Goal: Task Accomplishment & Management: Manage account settings

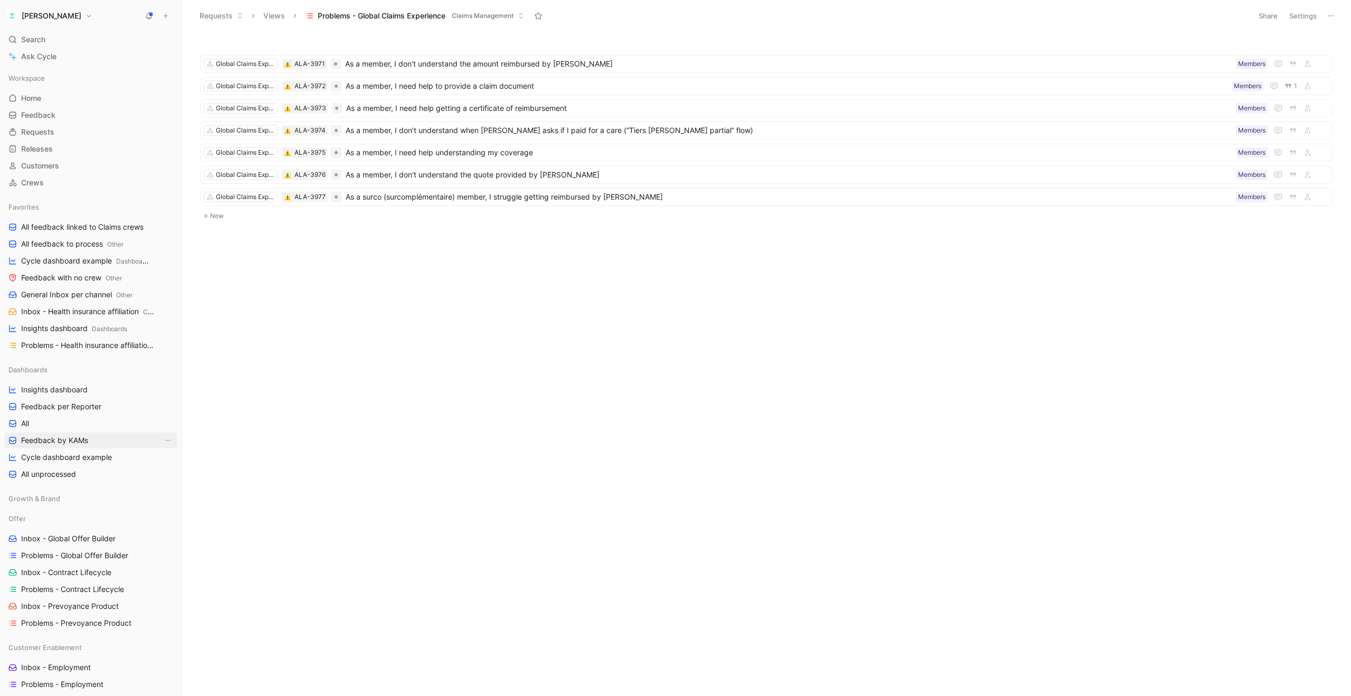
scroll to position [16, 0]
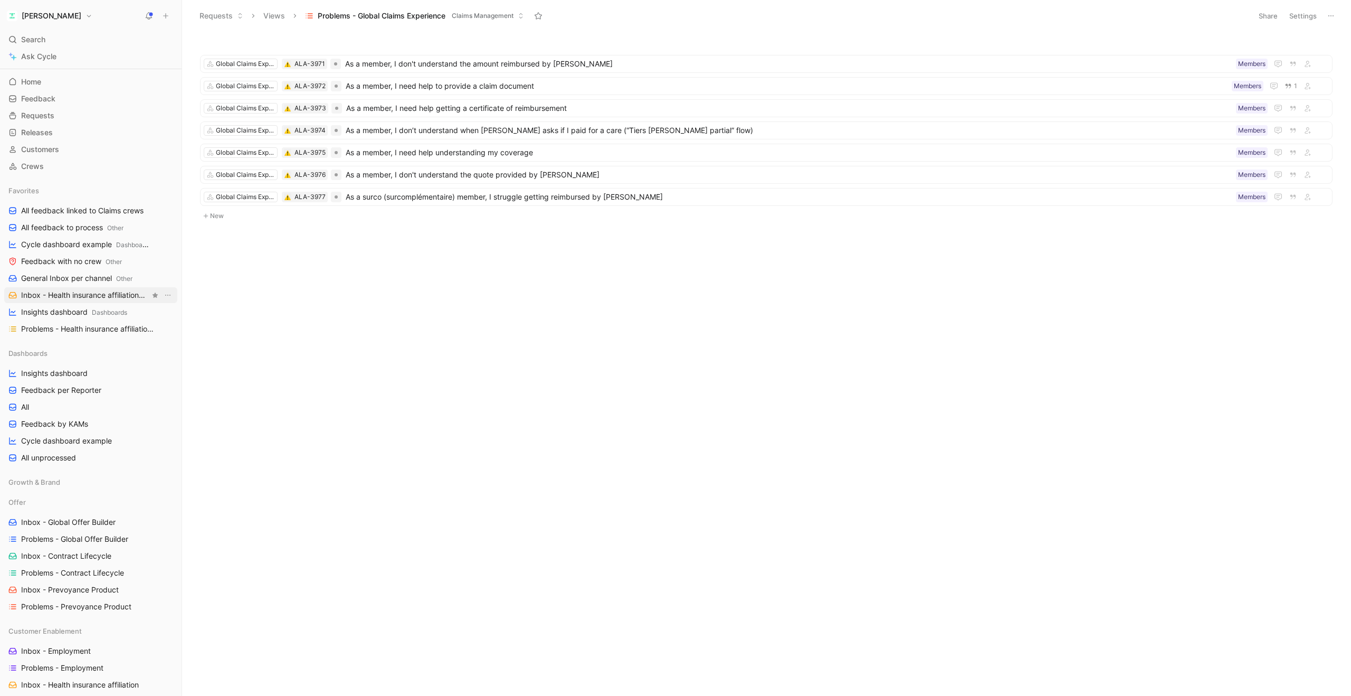
click at [70, 297] on span "Inbox - Health insurance affiliation Customer Enablement" at bounding box center [85, 295] width 129 height 11
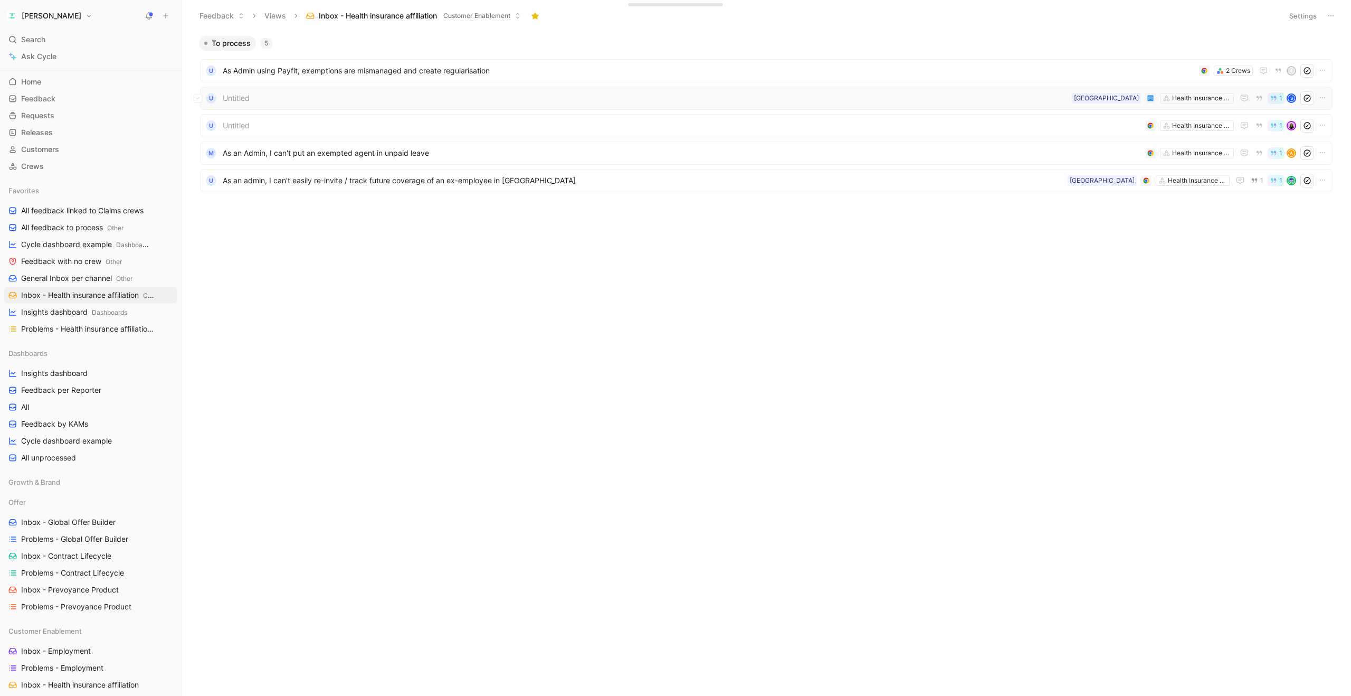
click at [408, 96] on span "Untitled" at bounding box center [645, 98] width 845 height 13
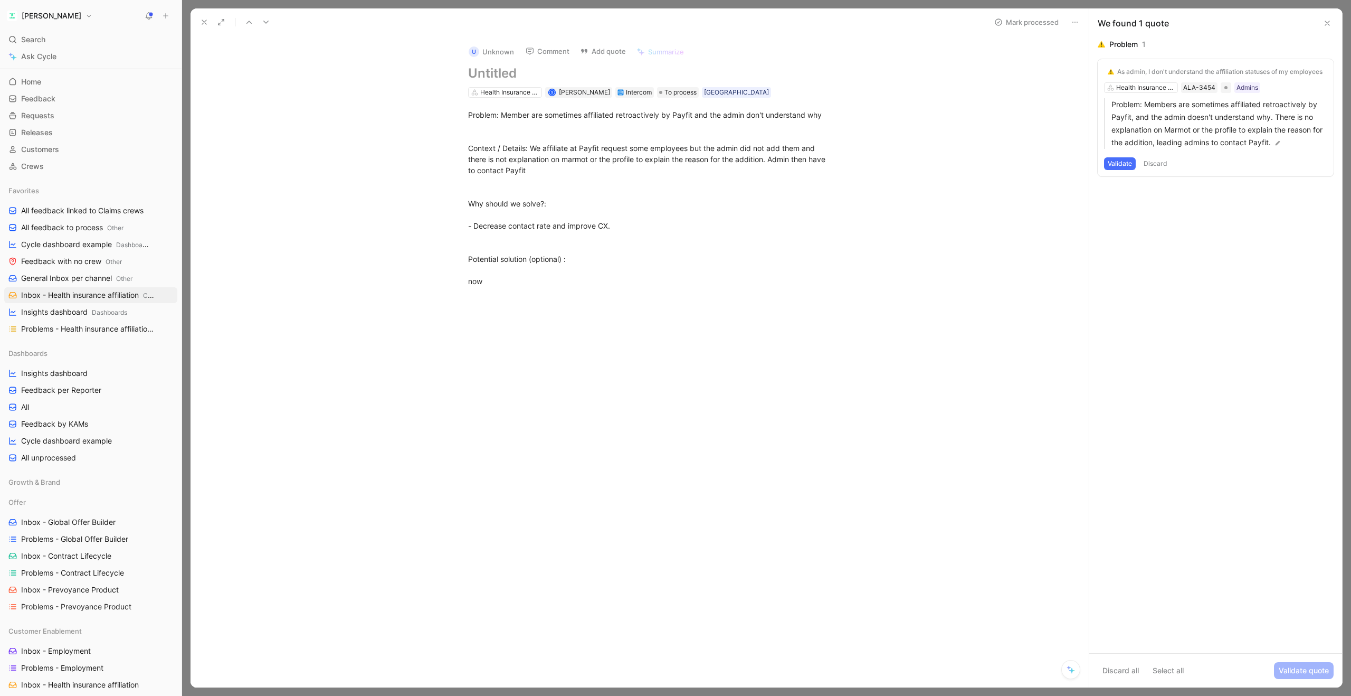
click at [200, 21] on icon at bounding box center [204, 22] width 8 height 8
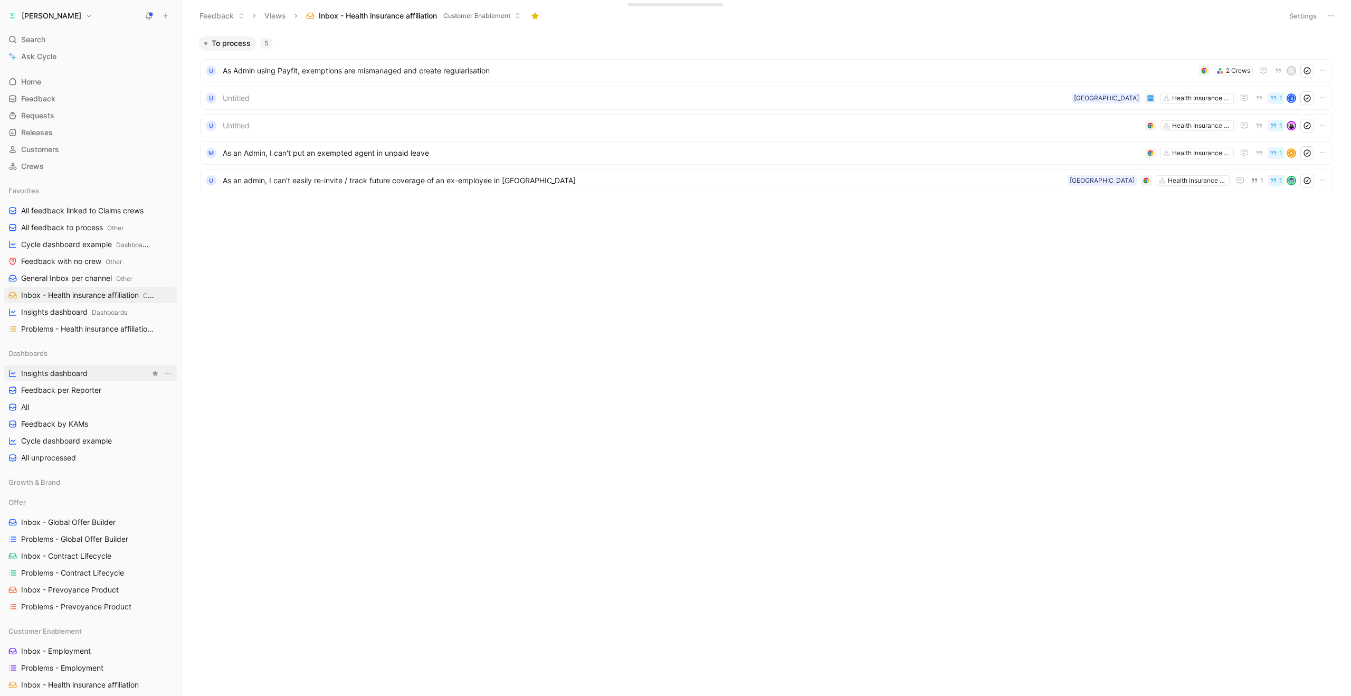
click at [68, 371] on span "Insights dashboard" at bounding box center [54, 373] width 67 height 11
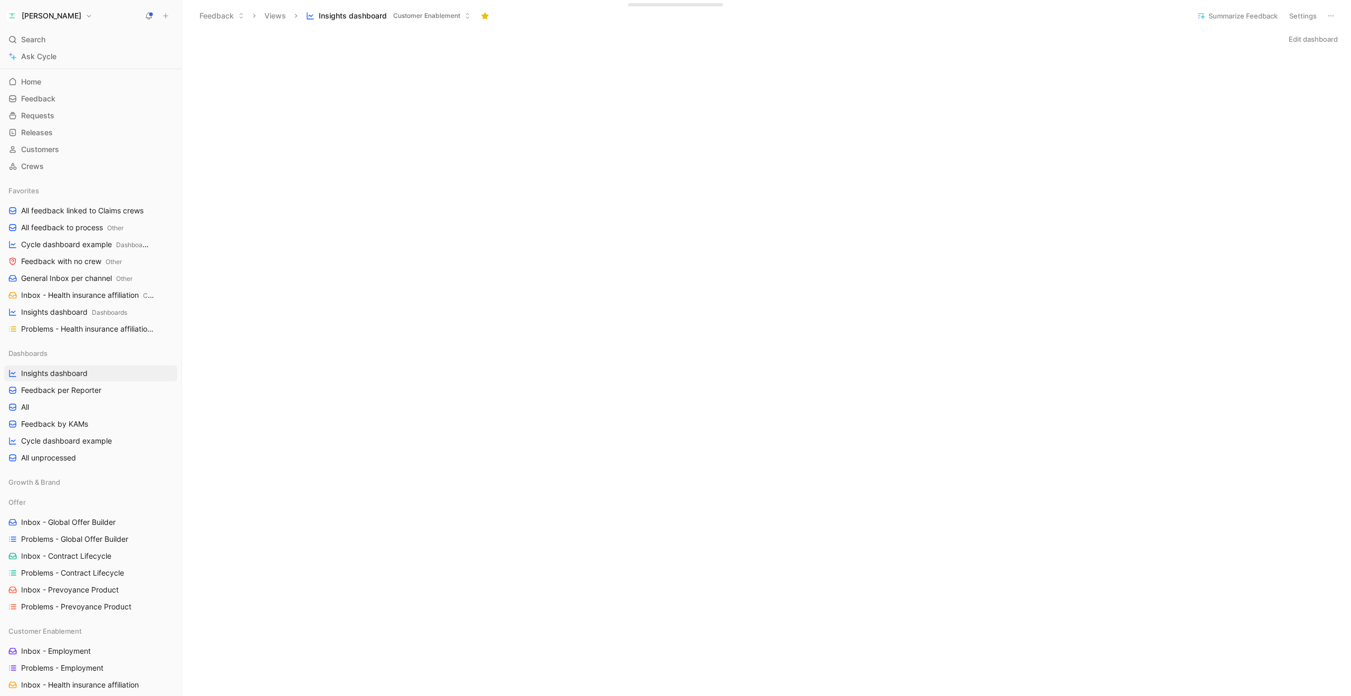
click at [1330, 15] on icon at bounding box center [1331, 16] width 8 height 8
click at [1279, 40] on span "Duplicate" at bounding box center [1271, 37] width 33 height 9
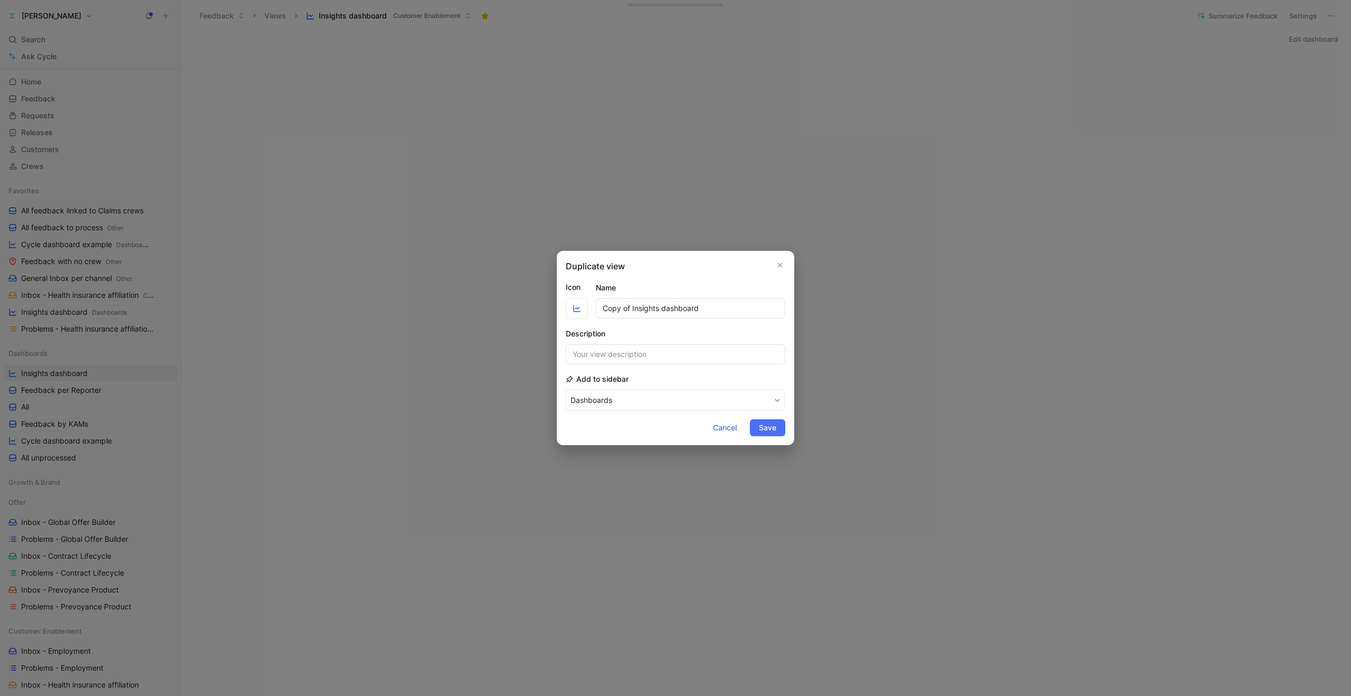
drag, startPoint x: 702, startPoint y: 311, endPoint x: 595, endPoint y: 311, distance: 107.2
click at [595, 311] on div "Icon Name Copy of Insights dashboard" at bounding box center [676, 300] width 220 height 38
click at [617, 399] on button "Dashboards" at bounding box center [676, 400] width 220 height 21
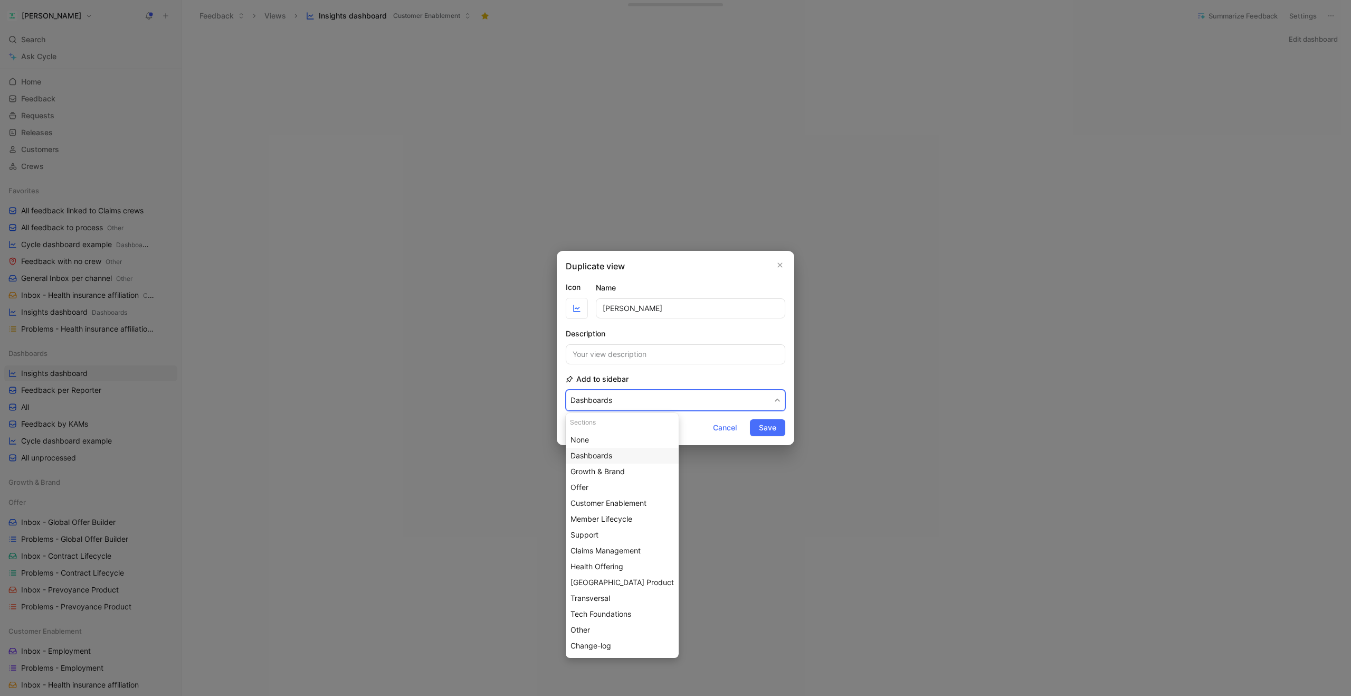
click at [598, 456] on span "Dashboards" at bounding box center [592, 455] width 42 height 9
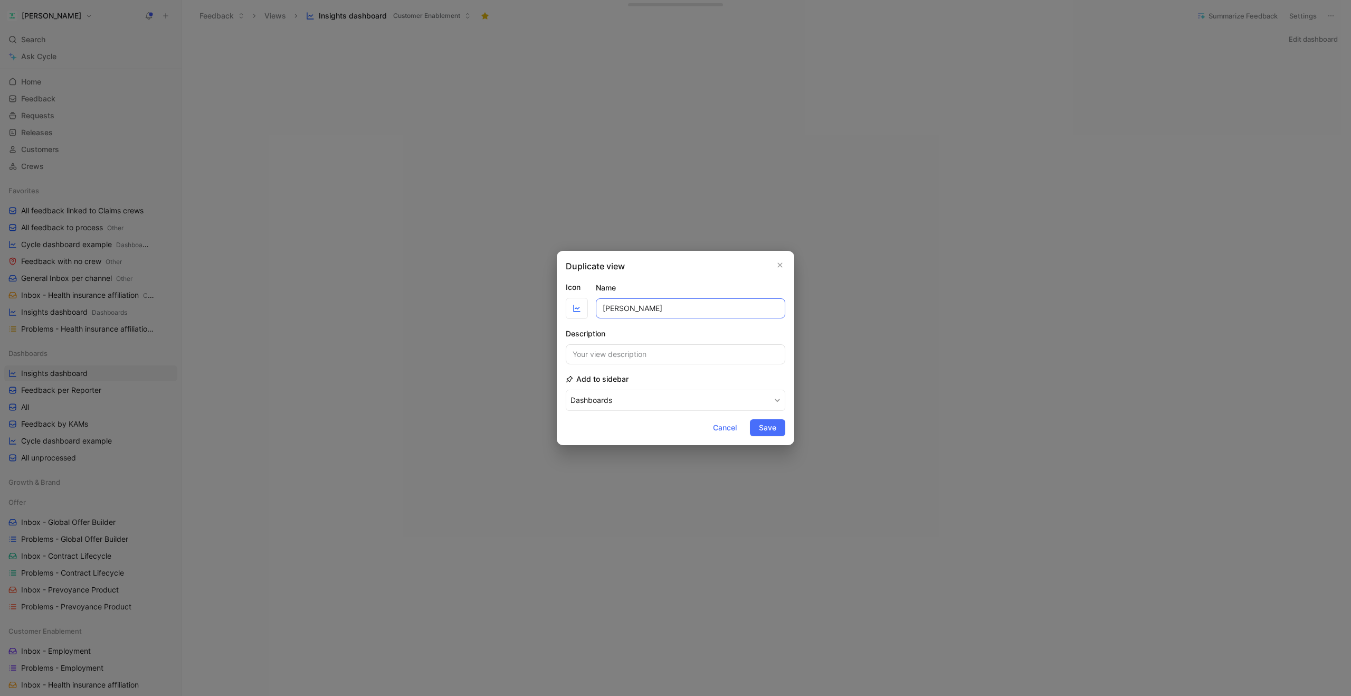
click at [626, 309] on input "Steven explo" at bounding box center [691, 308] width 190 height 20
type input "[PERSON_NAME]'s explo"
click at [574, 306] on icon "button" at bounding box center [577, 308] width 8 height 8
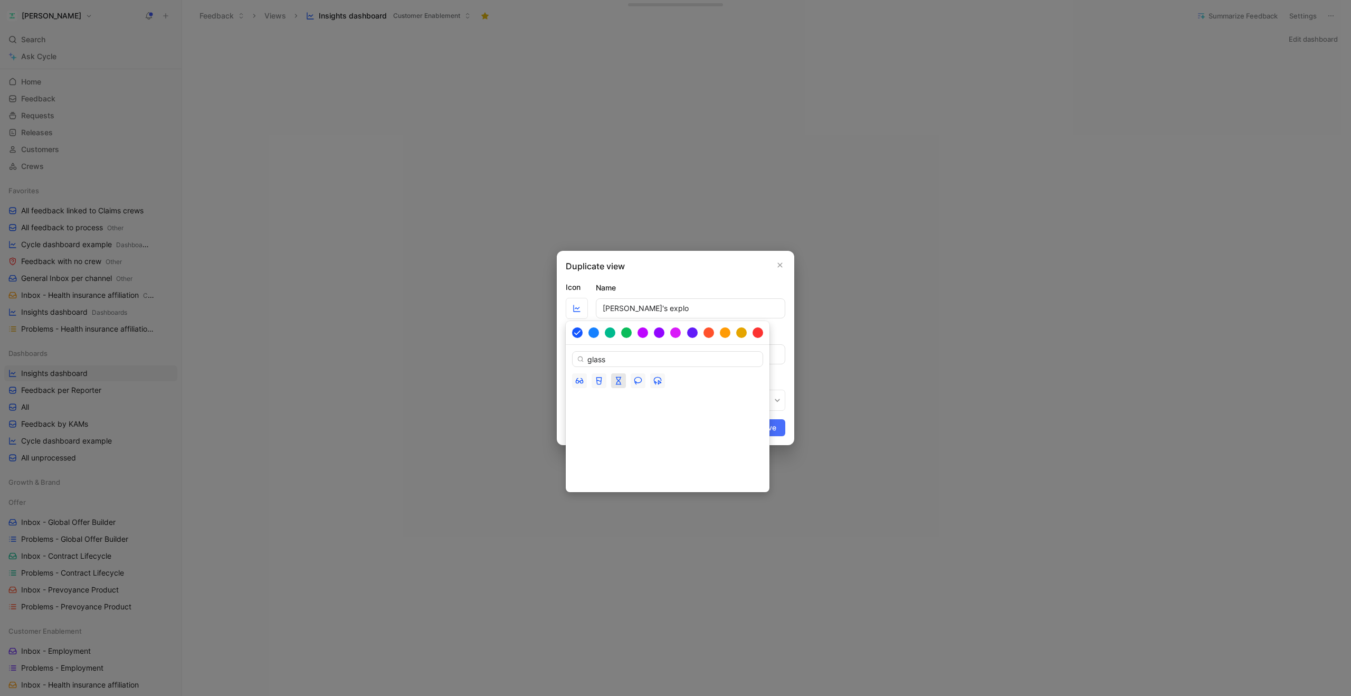
type input "glass"
click at [621, 383] on icon "button" at bounding box center [618, 380] width 8 height 8
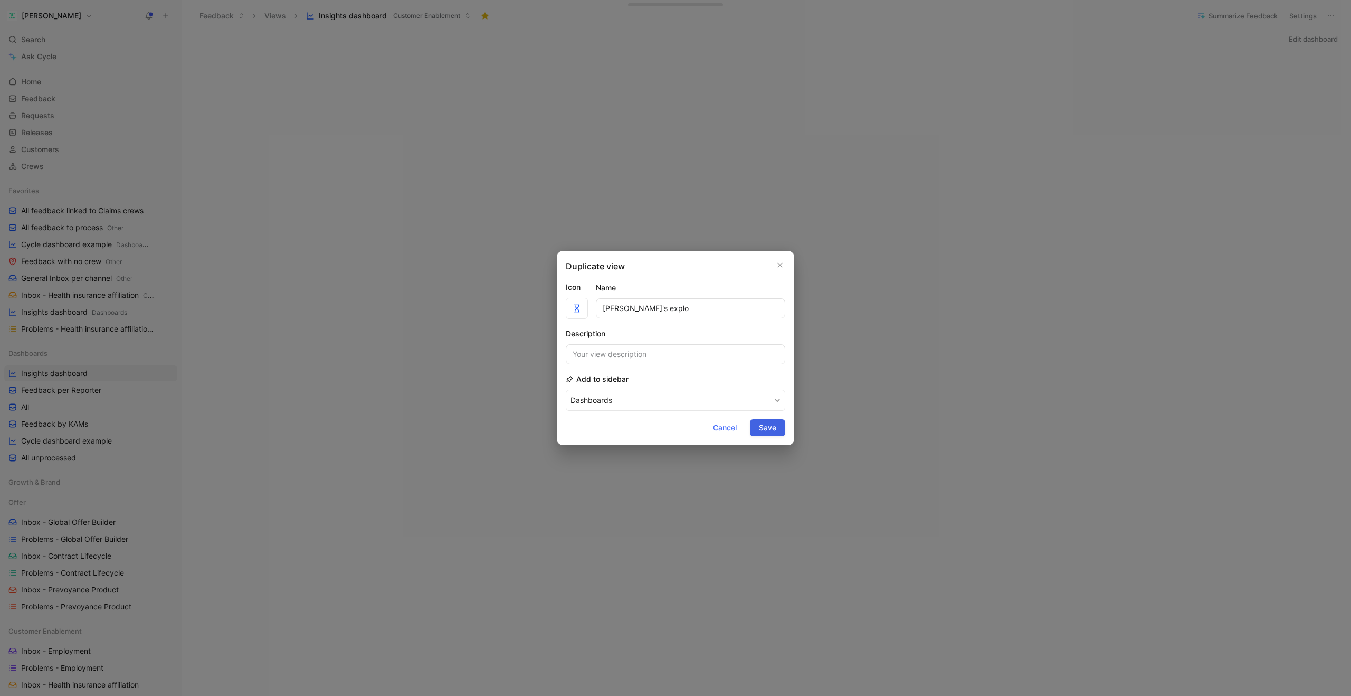
click at [762, 433] on span "Save" at bounding box center [767, 427] width 17 height 13
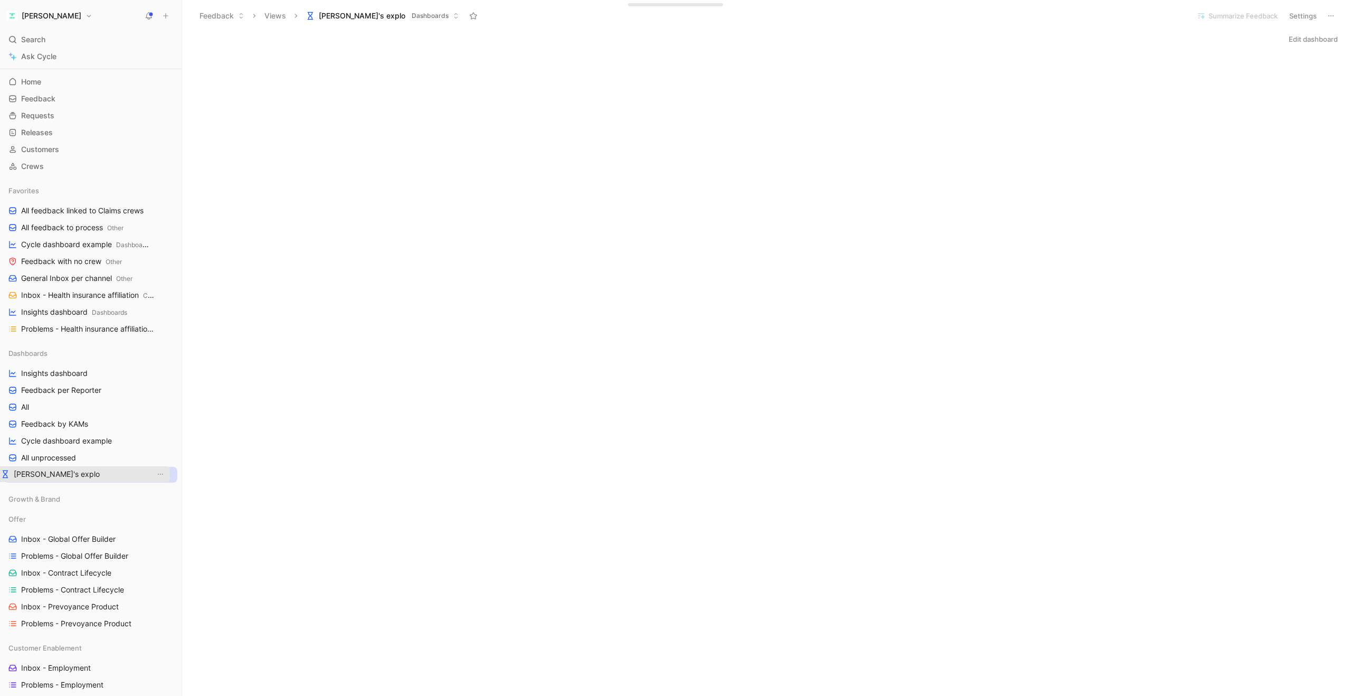
drag, startPoint x: 54, startPoint y: 373, endPoint x: 47, endPoint y: 474, distance: 101.1
click at [1315, 41] on button "Edit dashboard" at bounding box center [1313, 39] width 59 height 15
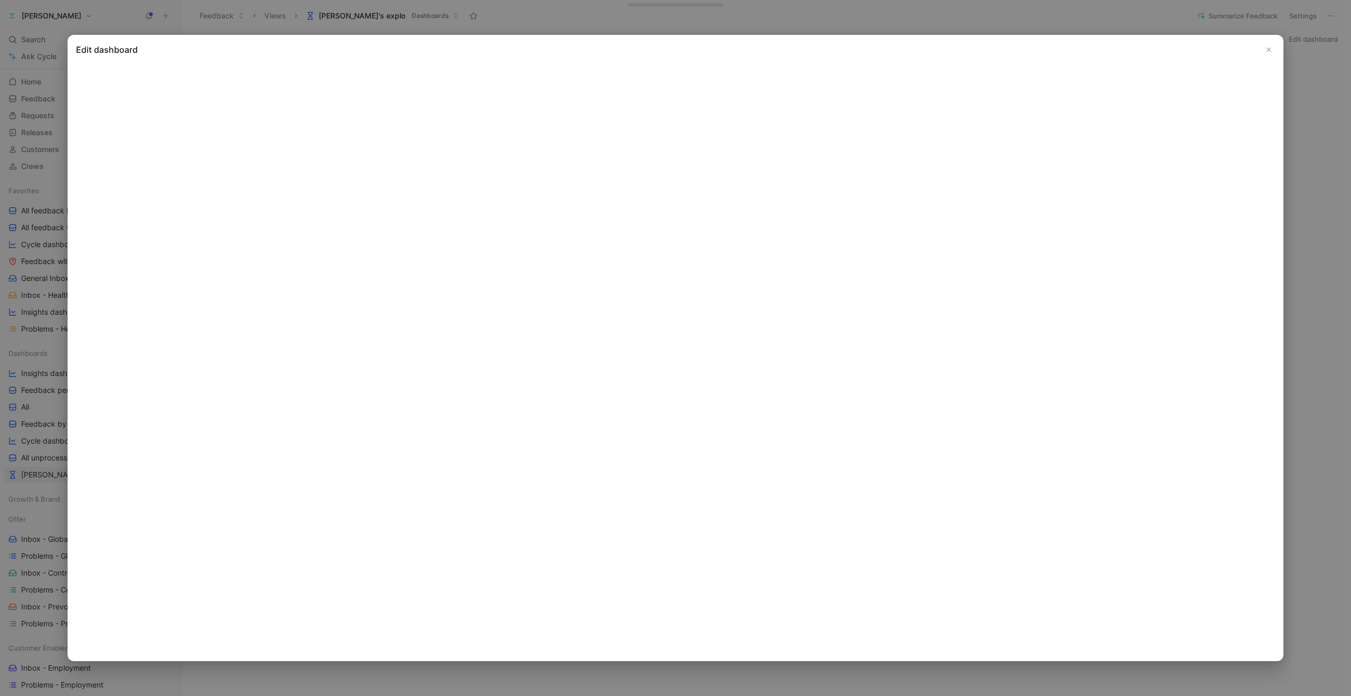
click at [1266, 50] on icon "Close" at bounding box center [1268, 49] width 7 height 7
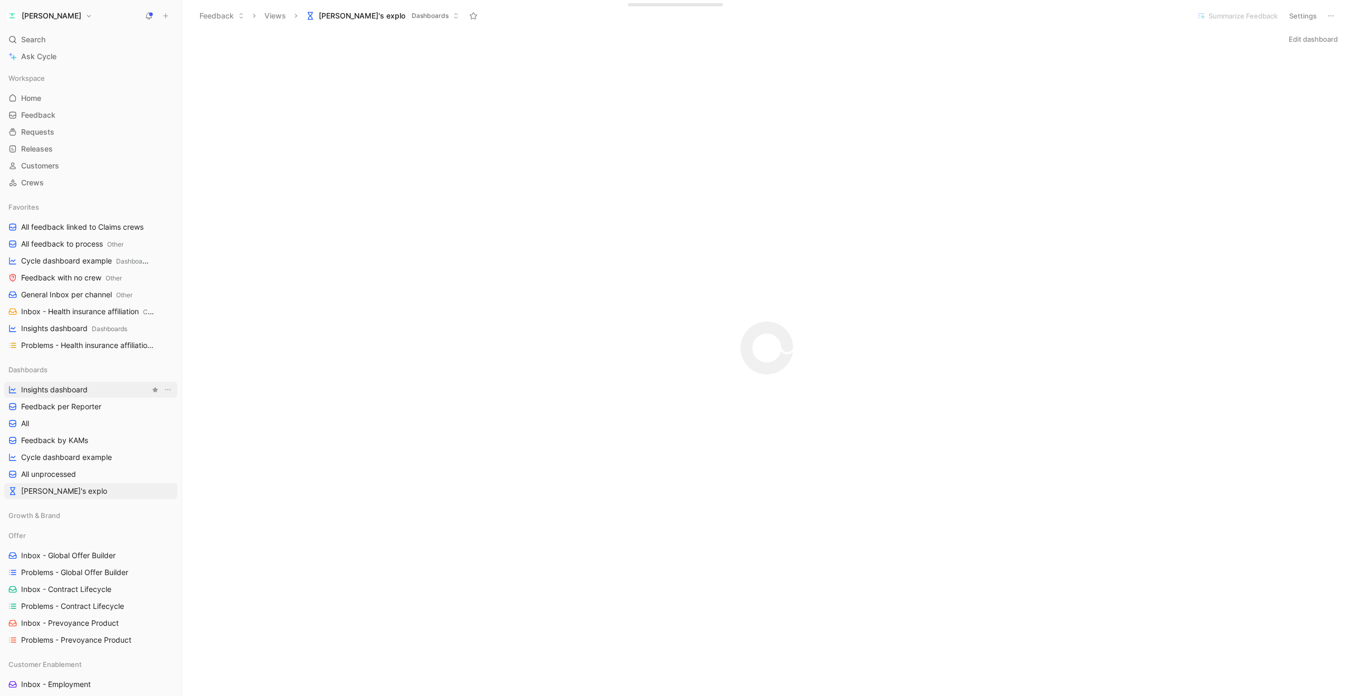
click at [90, 390] on link "Insights dashboard" at bounding box center [90, 390] width 173 height 16
click at [56, 487] on span "[PERSON_NAME]'s explo" at bounding box center [64, 491] width 86 height 11
click at [1298, 41] on button "Edit dashboard" at bounding box center [1313, 39] width 59 height 15
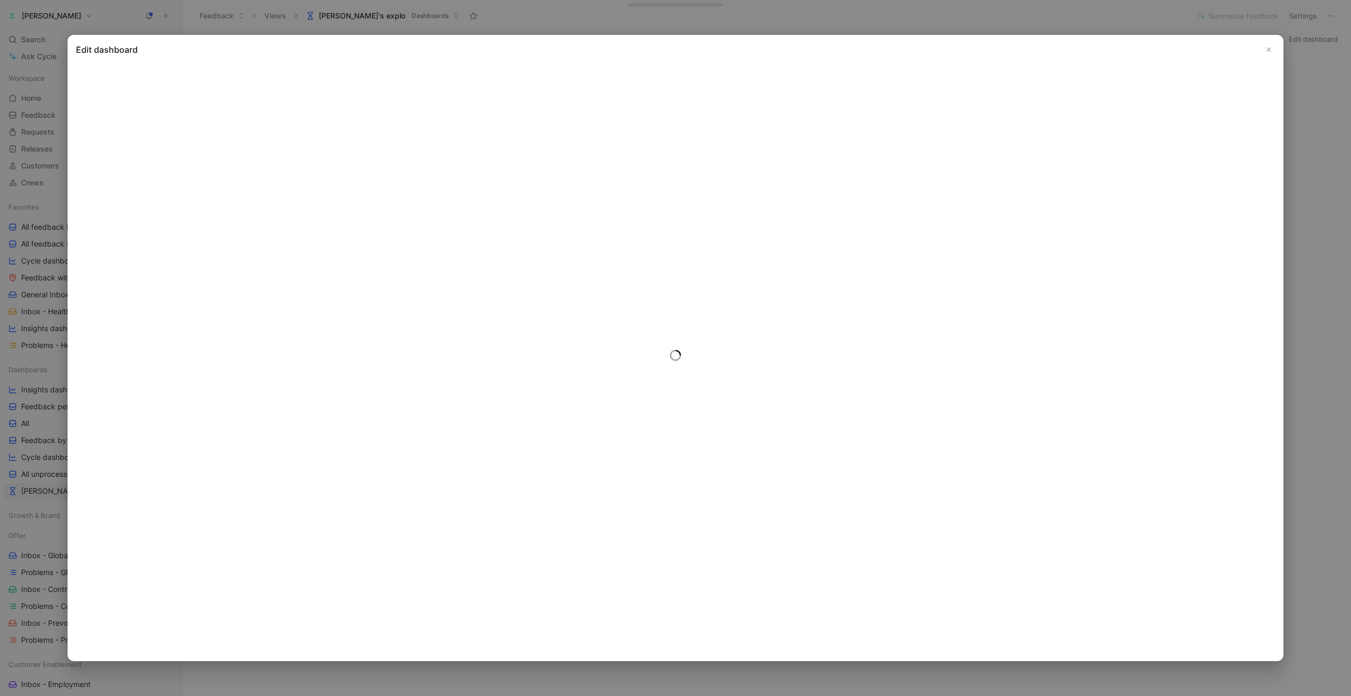
click at [1269, 52] on icon "Close" at bounding box center [1268, 49] width 7 height 7
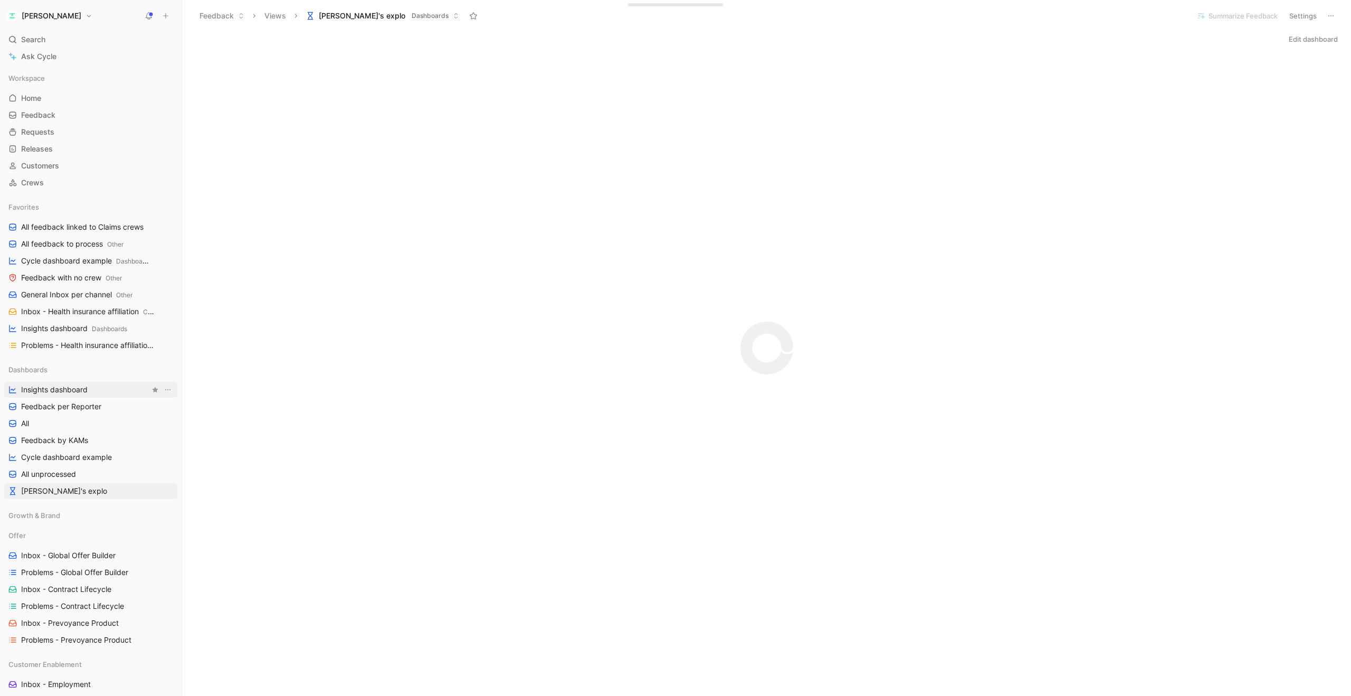
click at [69, 394] on span "Insights dashboard" at bounding box center [54, 389] width 67 height 11
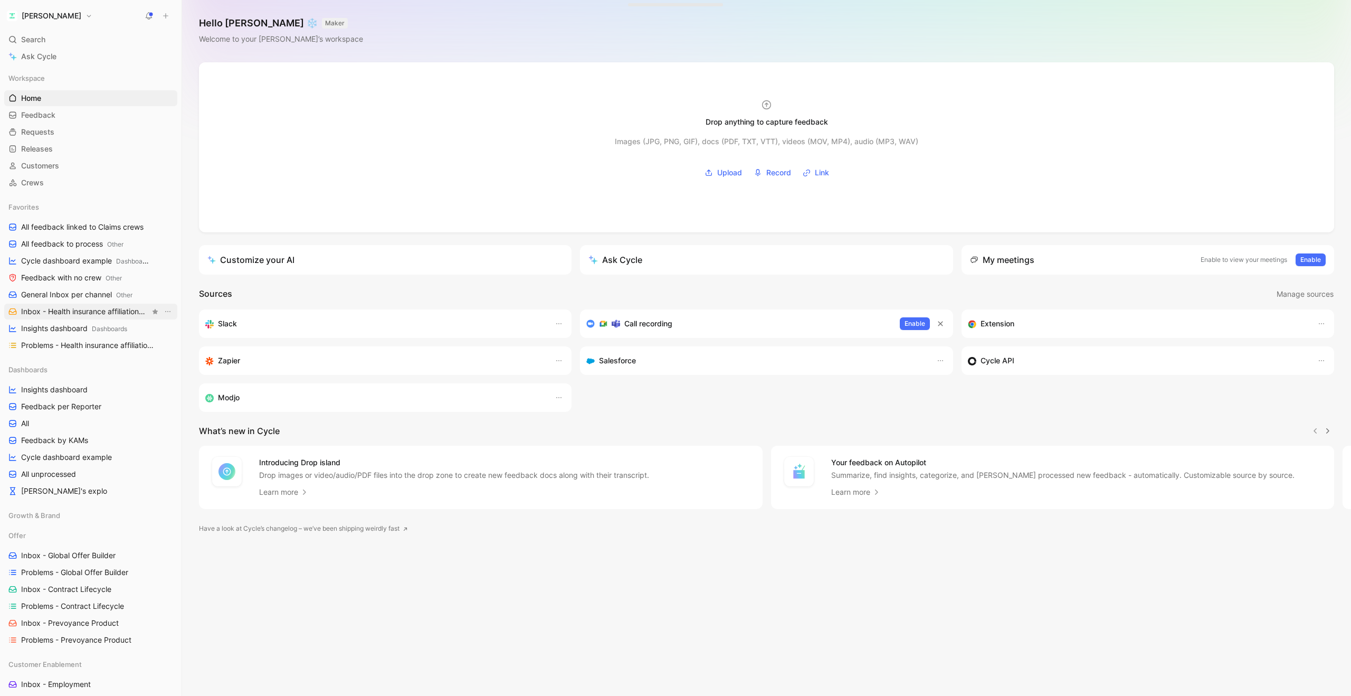
click at [69, 309] on span "Inbox - Health insurance affiliation Customer Enablement" at bounding box center [85, 311] width 129 height 11
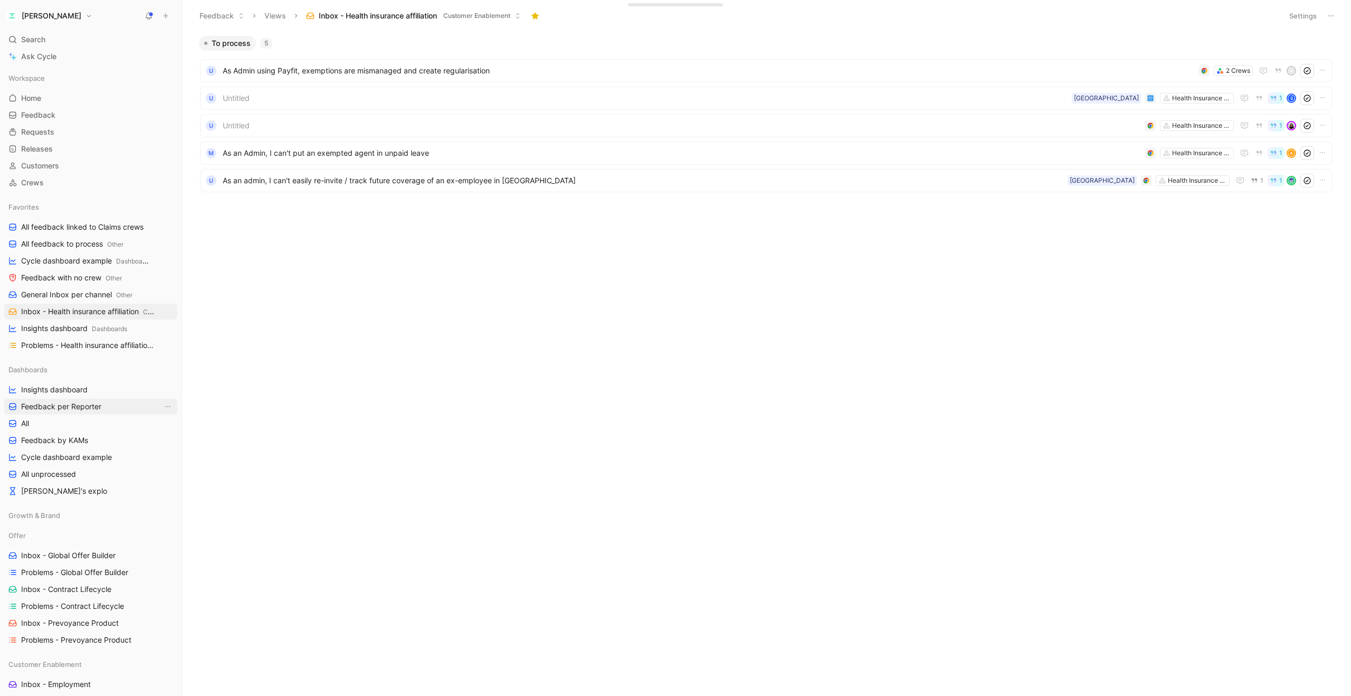
click at [41, 405] on span "Feedback per Reporter" at bounding box center [61, 406] width 80 height 11
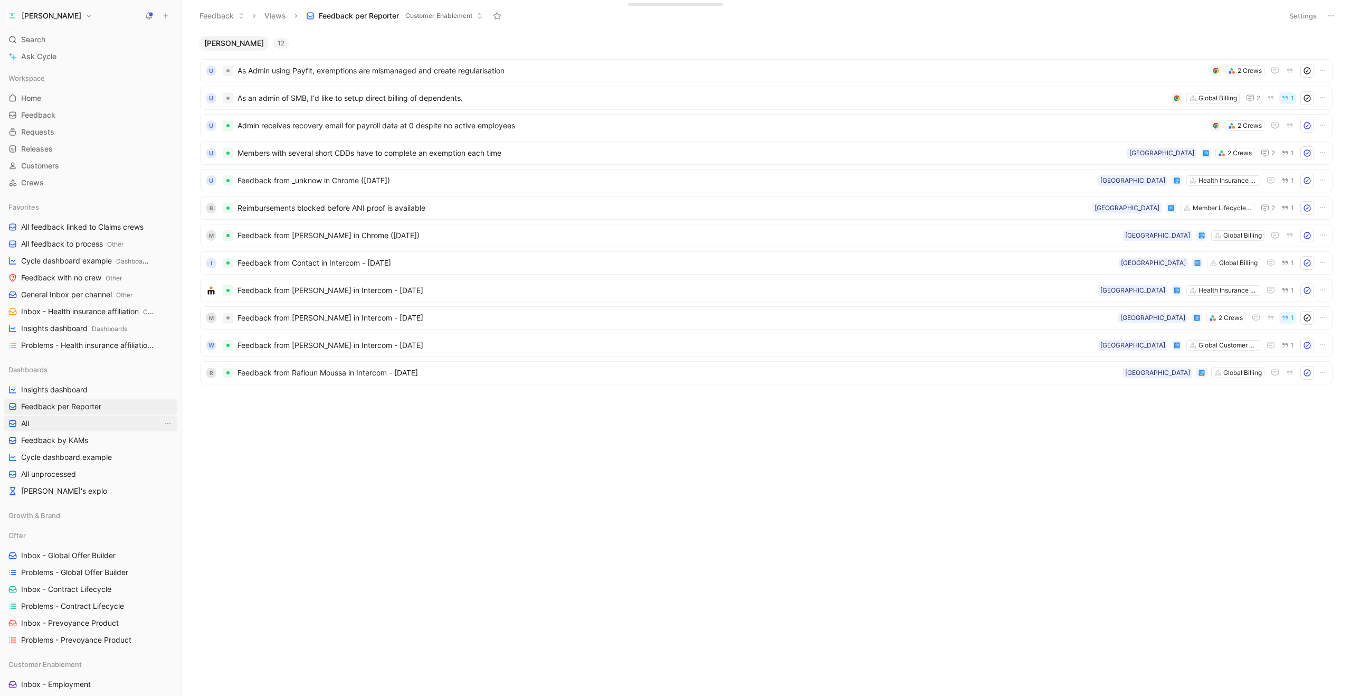
click at [33, 425] on link "All" at bounding box center [90, 423] width 173 height 16
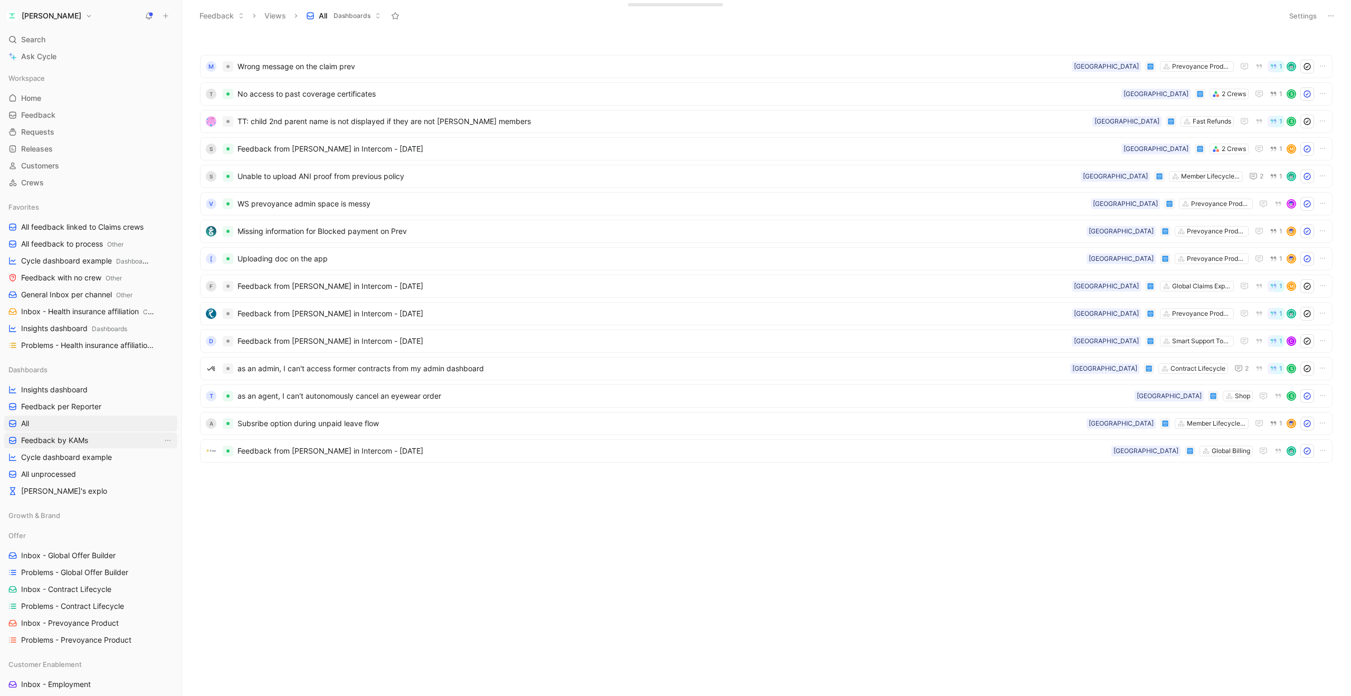
click at [36, 440] on span "Feedback by KAMs" at bounding box center [54, 440] width 67 height 11
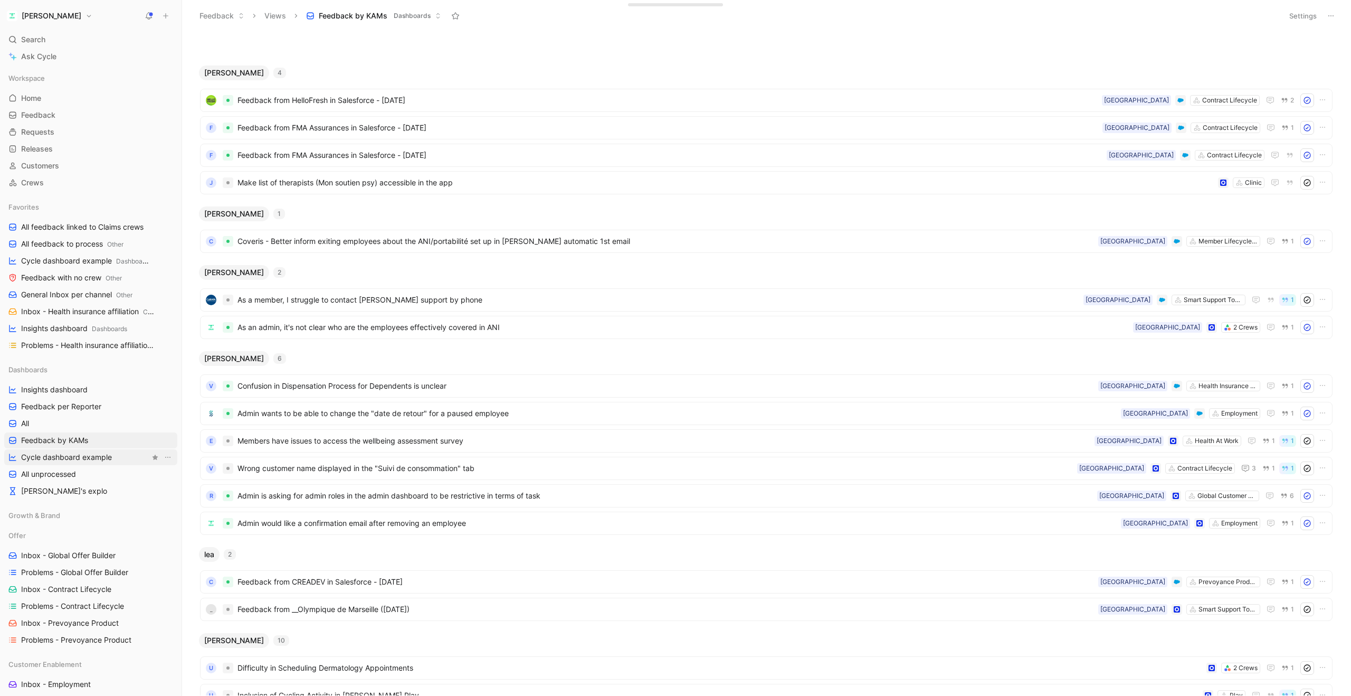
click at [37, 459] on span "Cycle dashboard example" at bounding box center [66, 457] width 91 height 11
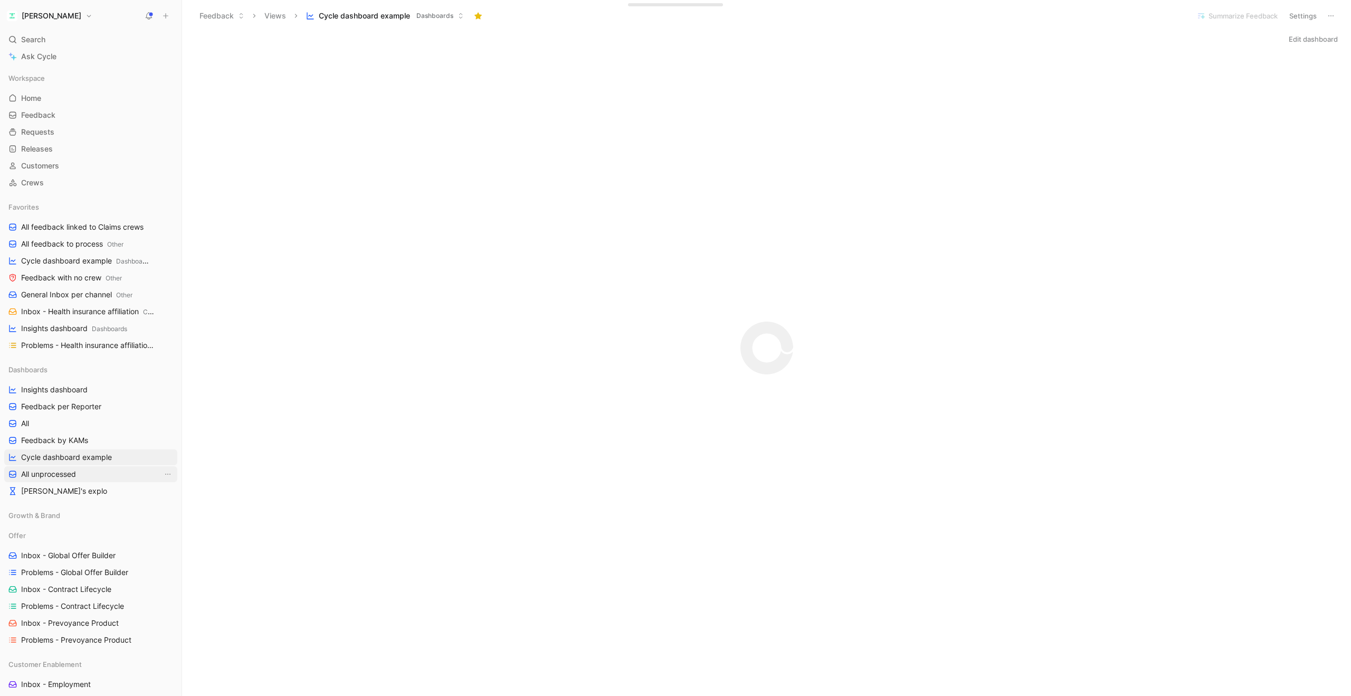
click at [50, 469] on span "All unprocessed" at bounding box center [48, 474] width 55 height 11
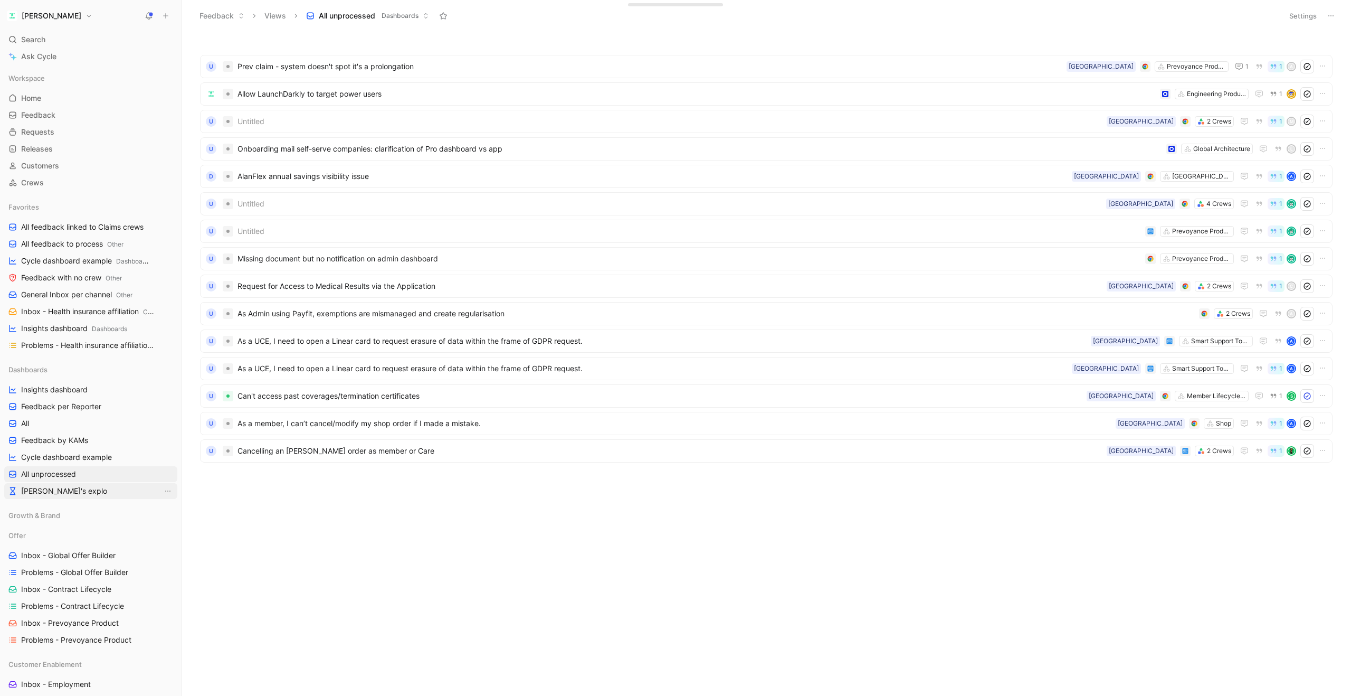
click at [48, 487] on span "[PERSON_NAME]'s explo" at bounding box center [64, 491] width 86 height 11
